Goal: Transaction & Acquisition: Register for event/course

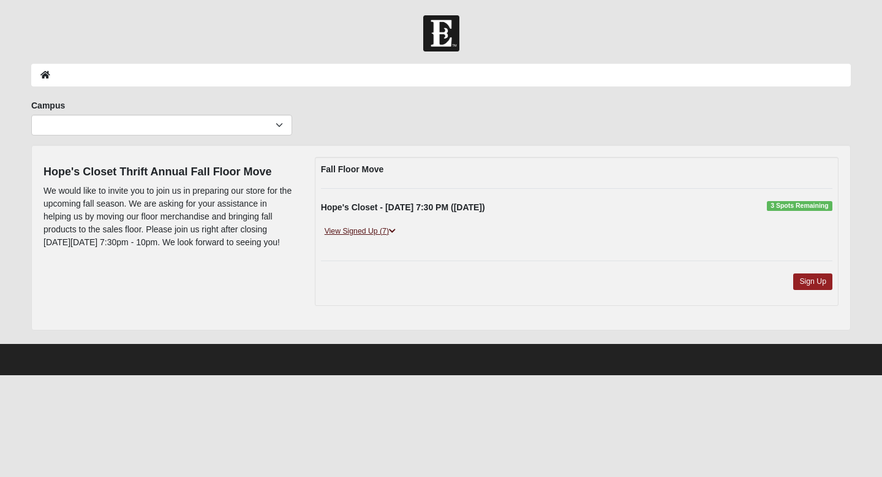
click at [394, 233] on icon at bounding box center [392, 230] width 7 height 7
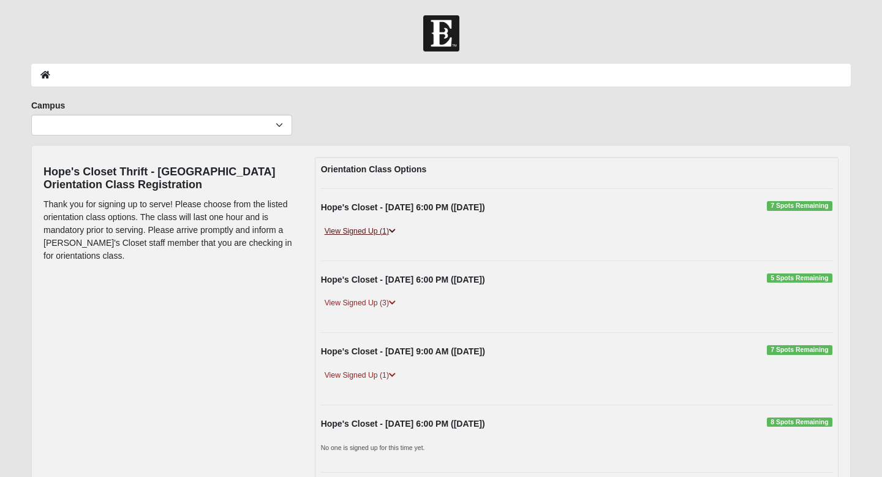
click at [396, 232] on icon at bounding box center [392, 230] width 7 height 7
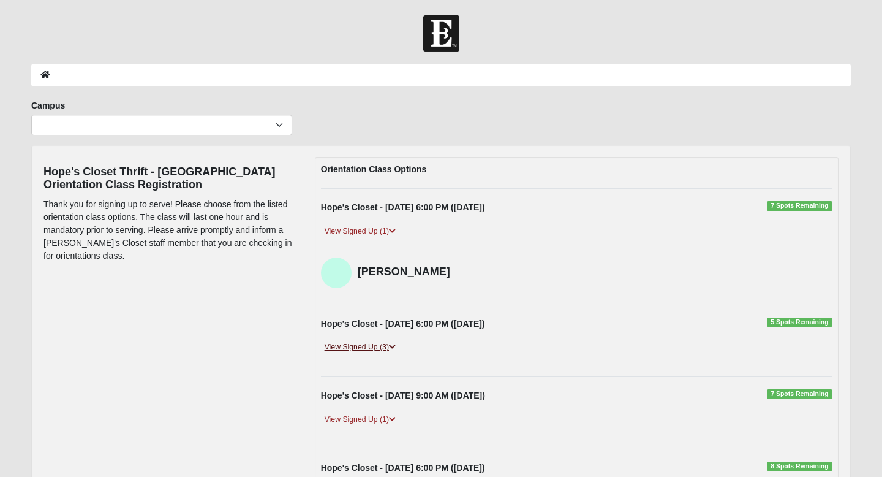
click at [396, 346] on icon at bounding box center [392, 346] width 7 height 7
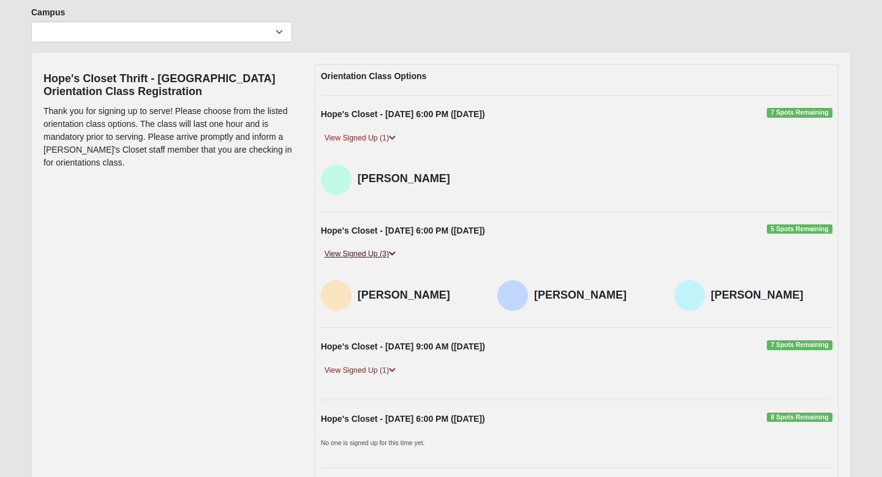
scroll to position [127, 0]
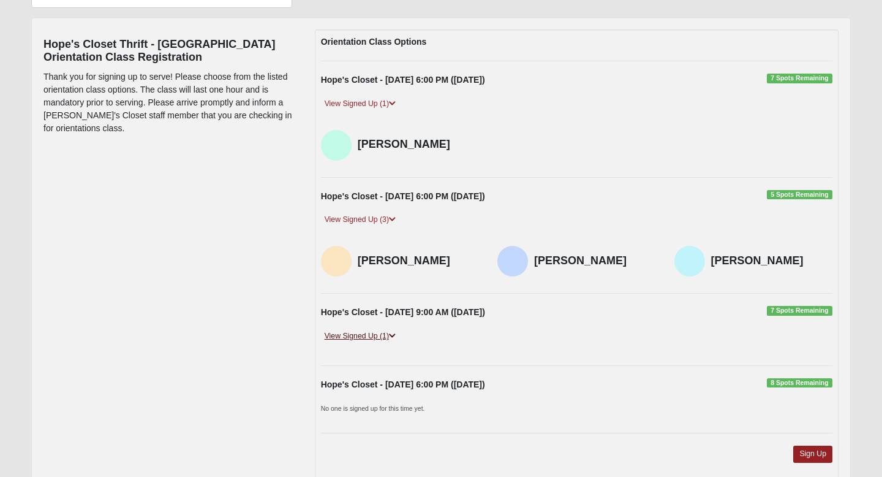
click at [396, 338] on icon at bounding box center [392, 335] width 7 height 7
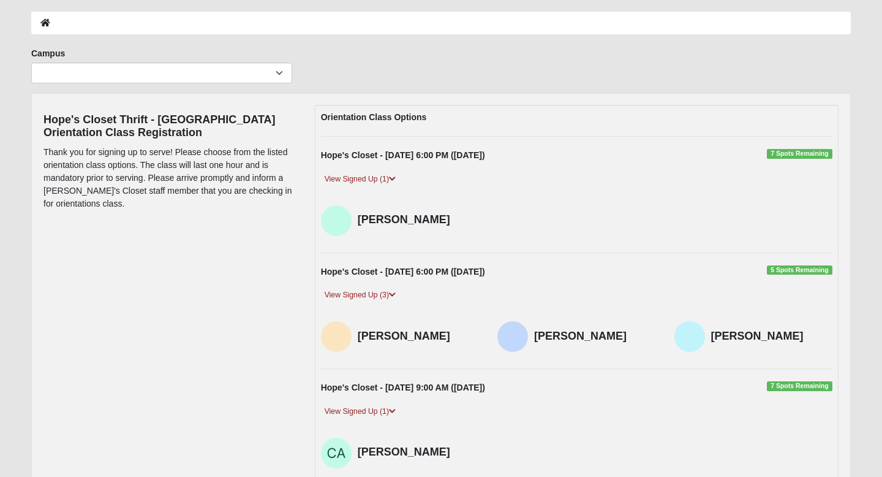
scroll to position [0, 0]
